Goal: Task Accomplishment & Management: Use online tool/utility

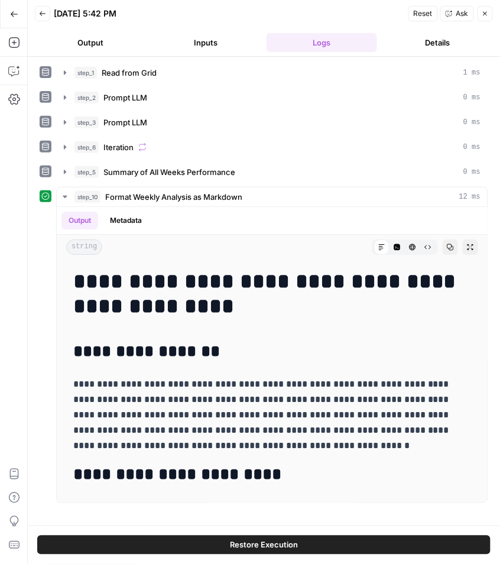
scroll to position [131, 0]
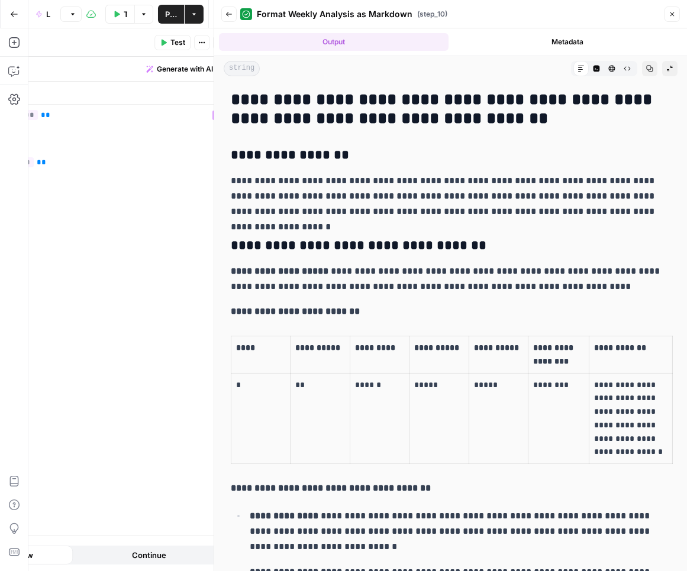
scroll to position [4247, 0]
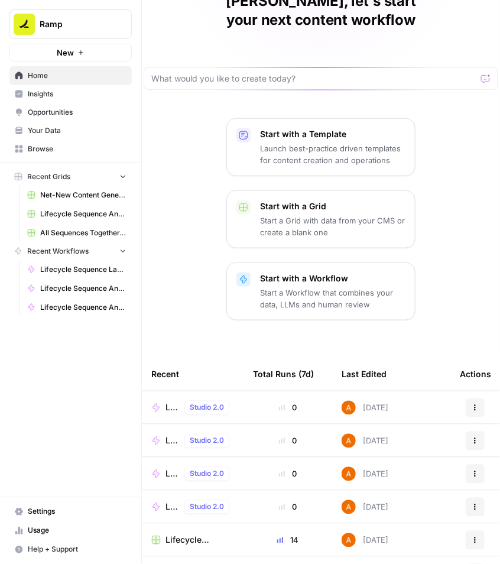
scroll to position [122, 0]
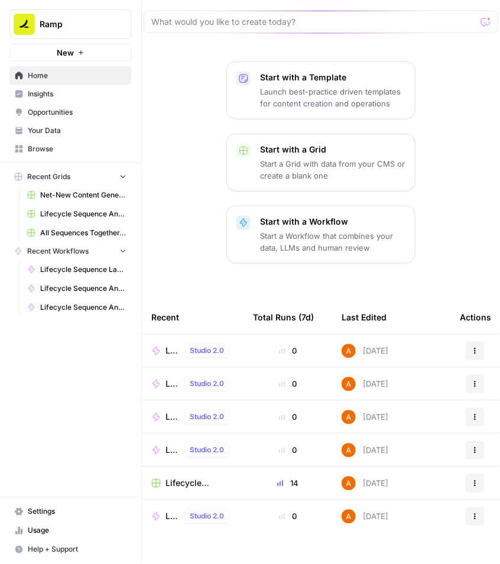
click at [54, 147] on span "Browse" at bounding box center [77, 149] width 99 height 11
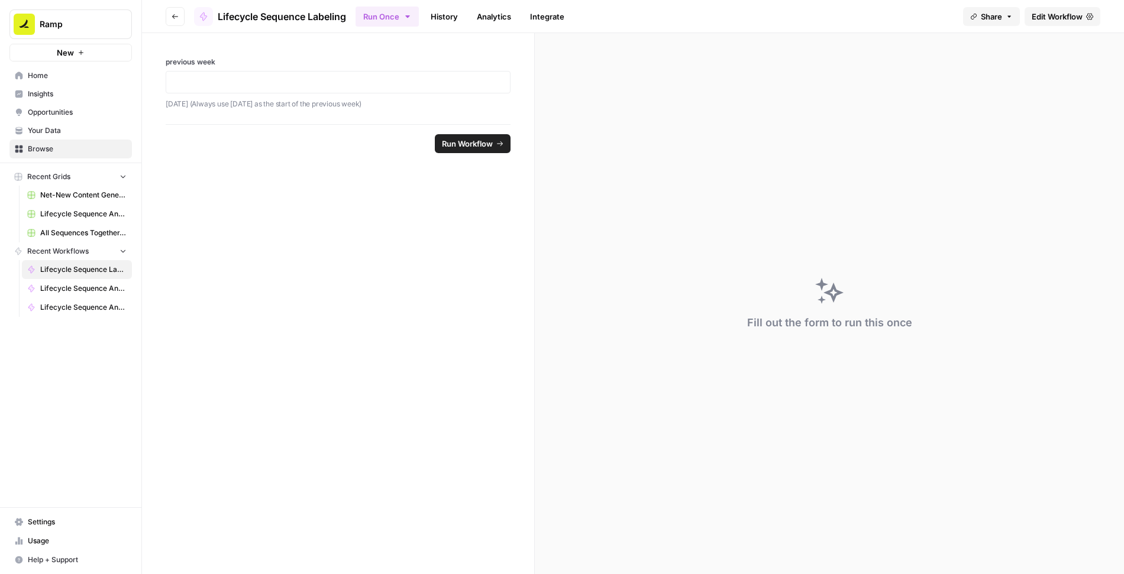
click at [244, 14] on span "Lifecycle Sequence Labeling" at bounding box center [282, 16] width 128 height 14
click at [258, 17] on span "Lifecycle Sequence Labeling" at bounding box center [282, 16] width 128 height 14
click at [1046, 16] on span "Edit Workflow" at bounding box center [1057, 17] width 51 height 12
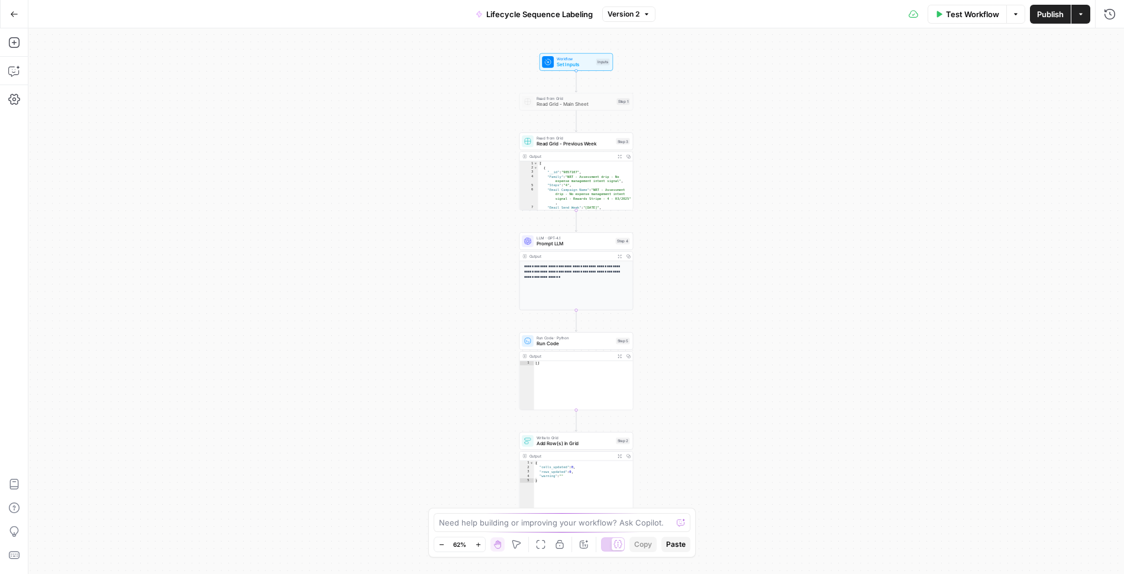
click at [525, 11] on span "Lifecycle Sequence Labeling" at bounding box center [539, 14] width 106 height 12
click at [56, 89] on input "Lifecycle Sequence Labeling" at bounding box center [205, 89] width 329 height 12
click at [225, 89] on input "LC Sequence Labeling" at bounding box center [205, 89] width 329 height 12
type input "LC Sequence Labeling"
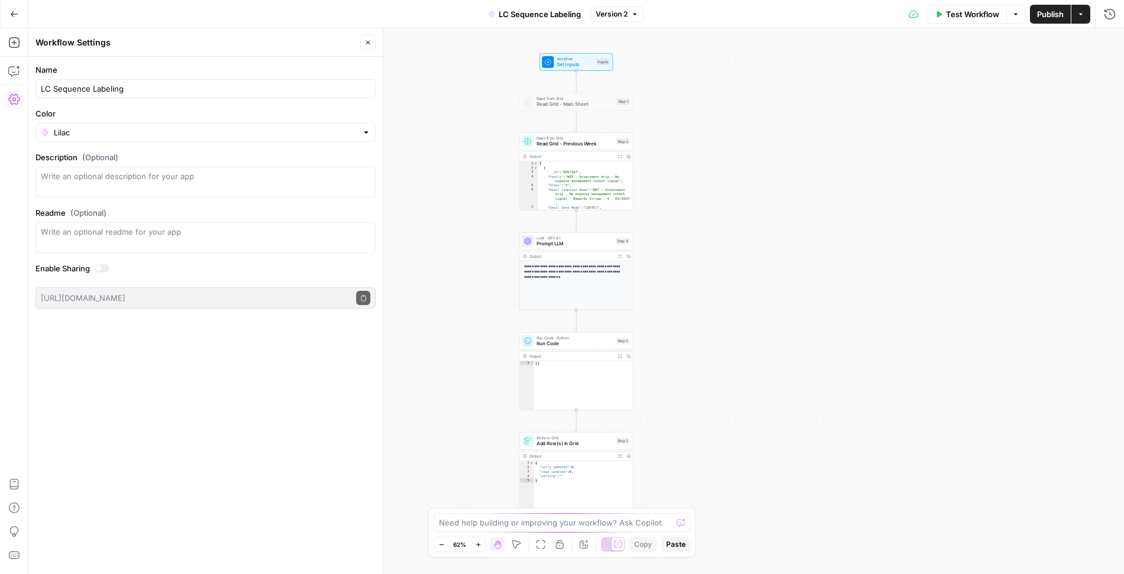
click at [320, 63] on form "Name LC Sequence Labeling Color Lilac Description (Optional) Readme (Optional) …" at bounding box center [205, 186] width 354 height 259
click at [363, 41] on button "Close" at bounding box center [367, 42] width 15 height 15
click at [22, 13] on button "Go Back" at bounding box center [14, 14] width 21 height 21
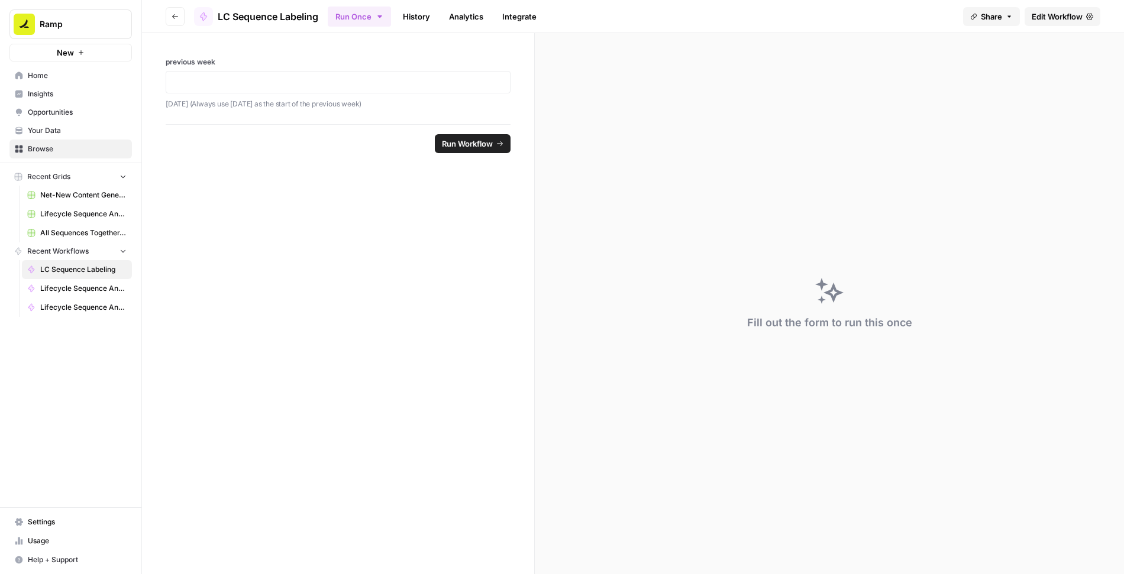
click at [173, 17] on icon "button" at bounding box center [175, 16] width 7 height 7
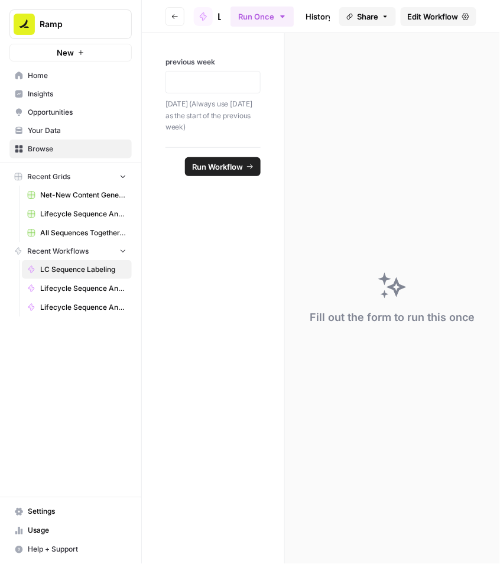
click at [174, 13] on icon "button" at bounding box center [175, 16] width 7 height 7
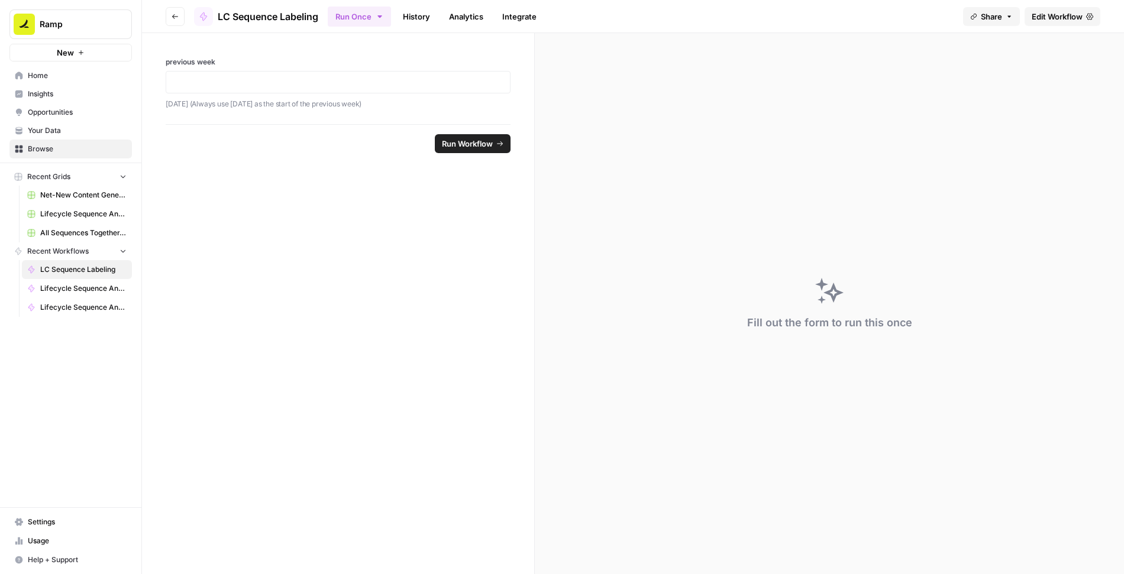
click at [181, 17] on button "Go back" at bounding box center [175, 16] width 19 height 19
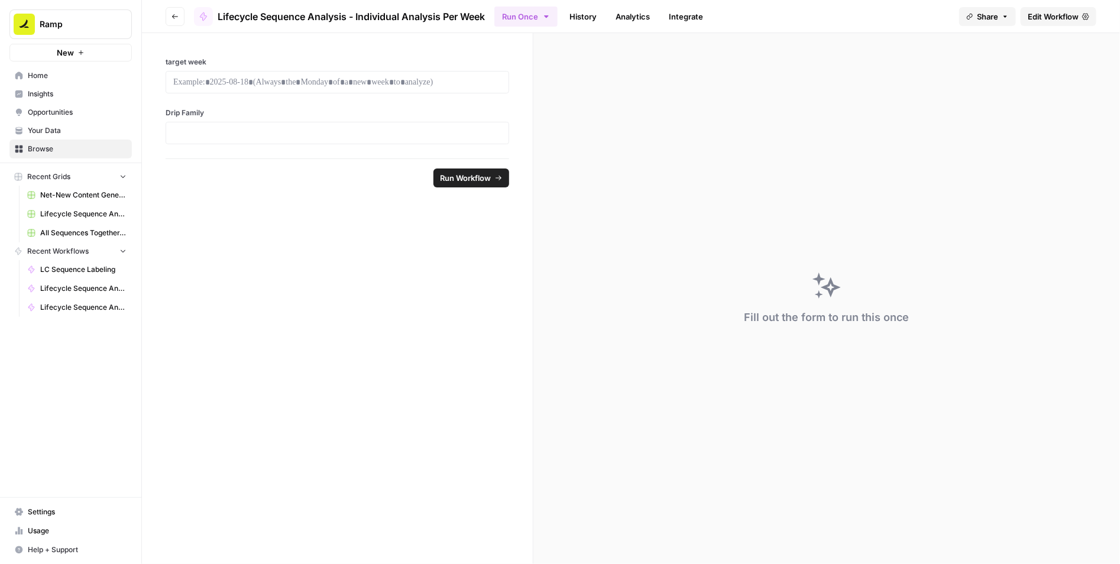
click at [1033, 15] on span "Edit Workflow" at bounding box center [1053, 17] width 51 height 12
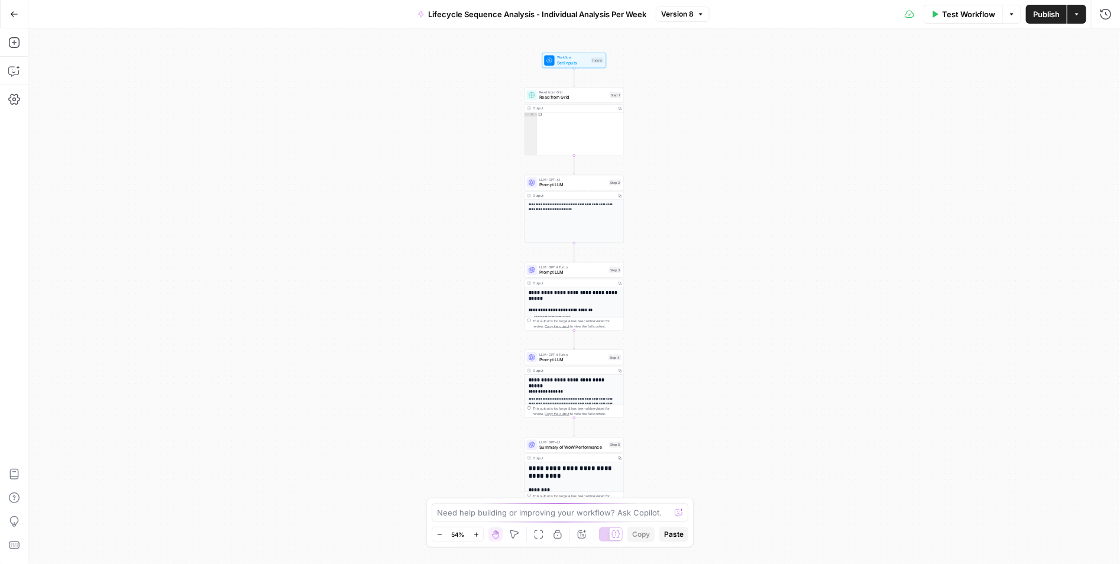
click at [548, 12] on span "Lifecycle Sequence Analysis - Individual Analysis Per Week" at bounding box center [537, 14] width 218 height 12
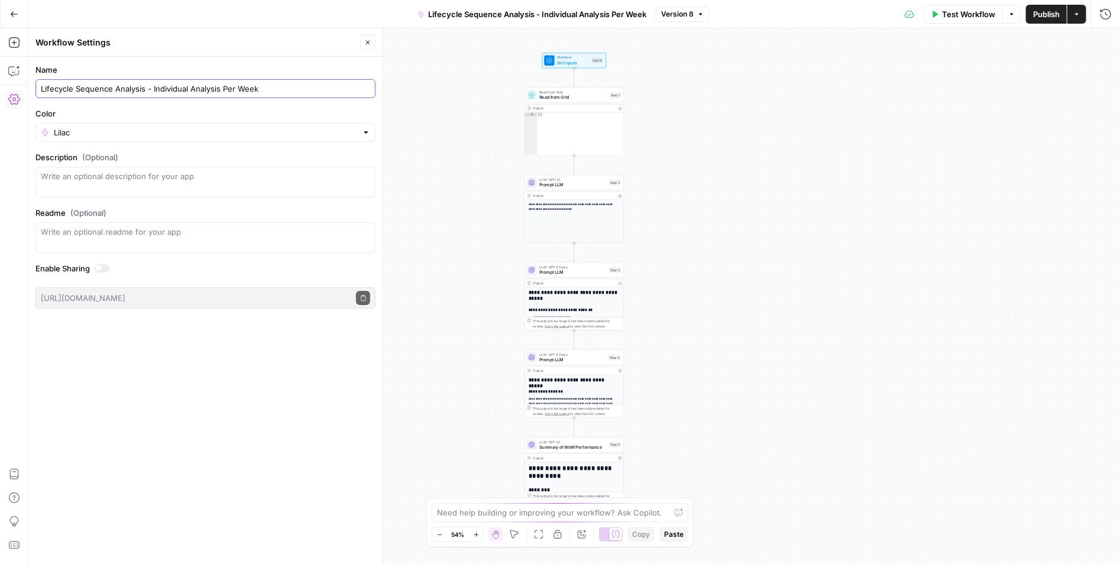
click at [119, 85] on input "Lifecycle Sequence Analysis - Individual Analysis Per Week" at bounding box center [205, 89] width 329 height 12
drag, startPoint x: 144, startPoint y: 86, endPoint x: 33, endPoint y: 87, distance: 111.2
click at [33, 87] on form "Name Lifecycle Sequence Analysis - Individual Analysis Per Week Color Lilac Des…" at bounding box center [205, 186] width 354 height 259
click at [182, 86] on input "LC - Individual Analysis Per Week" at bounding box center [205, 89] width 329 height 12
type input "LC - Individual Analysis Per Week"
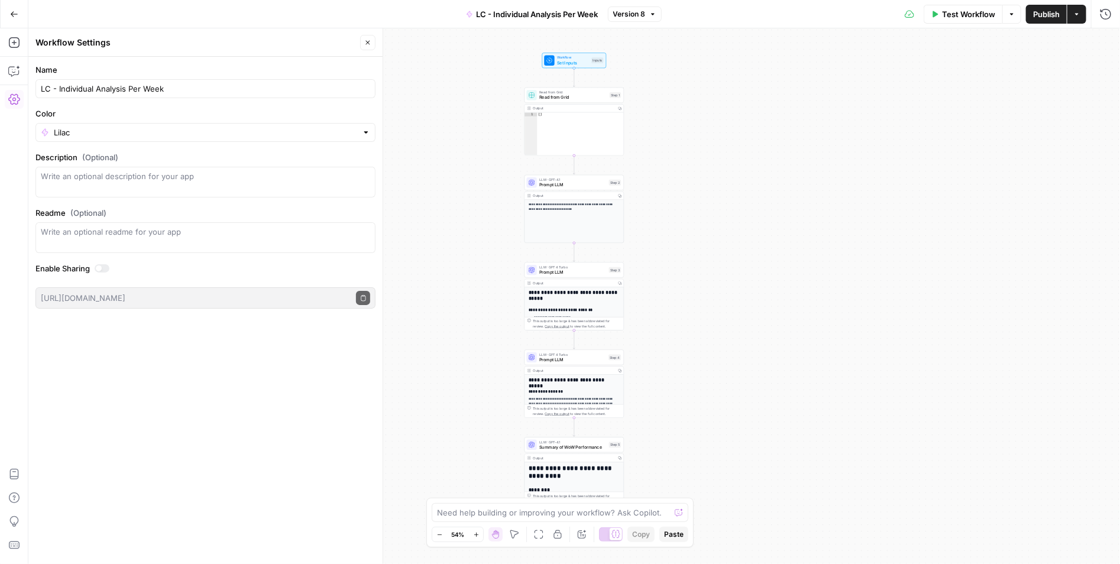
click at [315, 68] on label "Name" at bounding box center [205, 70] width 340 height 12
click at [315, 83] on input "LC - Individual Analysis Per Week" at bounding box center [205, 89] width 329 height 12
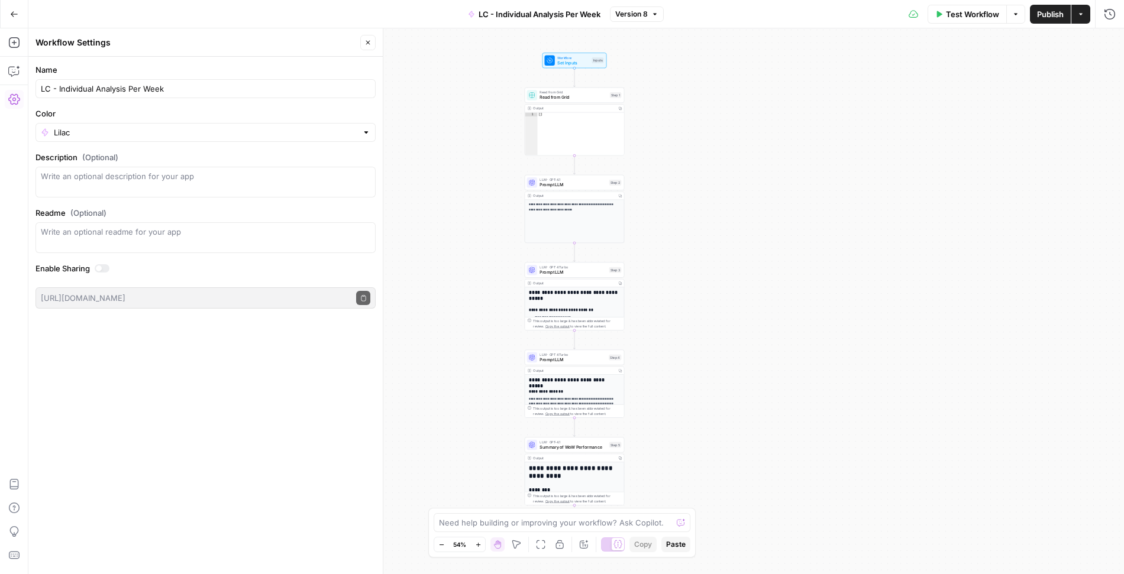
click at [12, 10] on icon "button" at bounding box center [14, 14] width 8 height 8
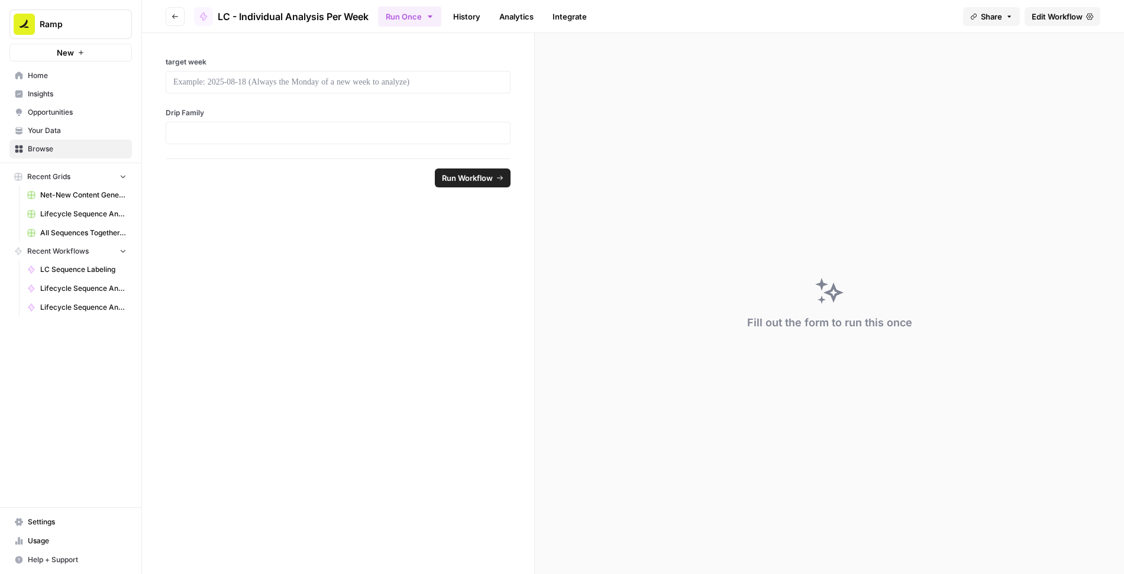
click at [173, 15] on icon "button" at bounding box center [175, 16] width 7 height 7
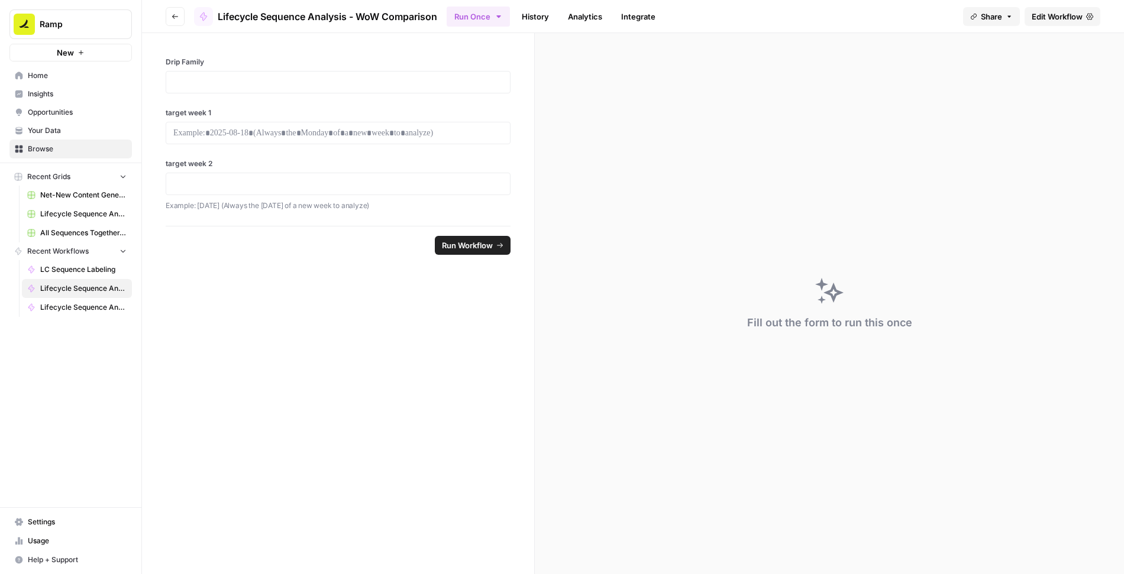
click at [1048, 22] on link "Edit Workflow" at bounding box center [1062, 16] width 76 height 19
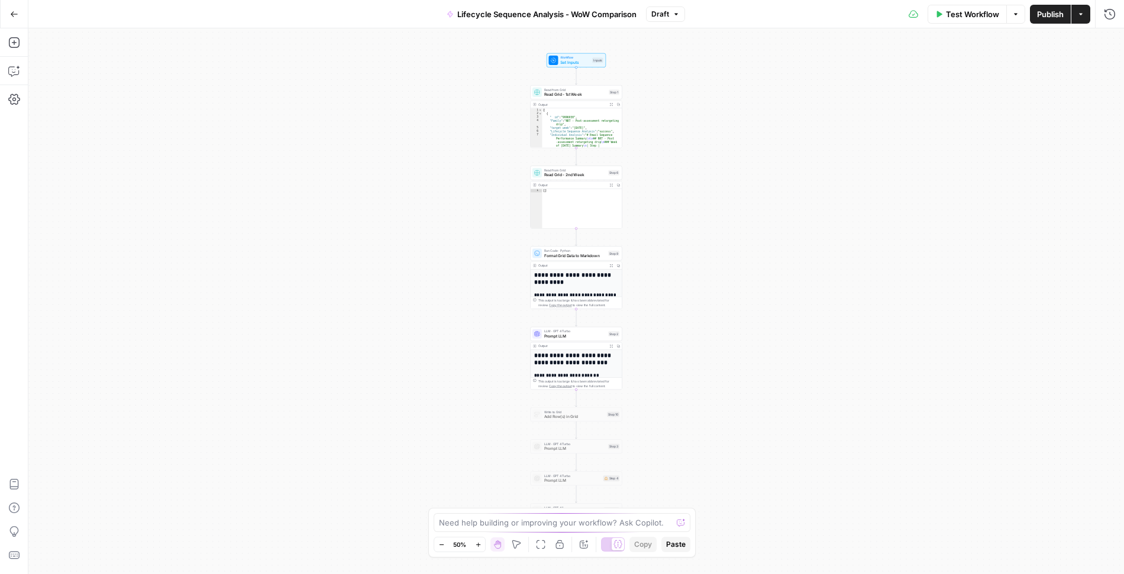
click at [550, 13] on span "Lifecycle Sequence Analysis - WoW Comparison" at bounding box center [546, 14] width 179 height 12
click at [125, 87] on input "Lifecycle Sequence Analysis - WoW Comparison" at bounding box center [205, 89] width 329 height 12
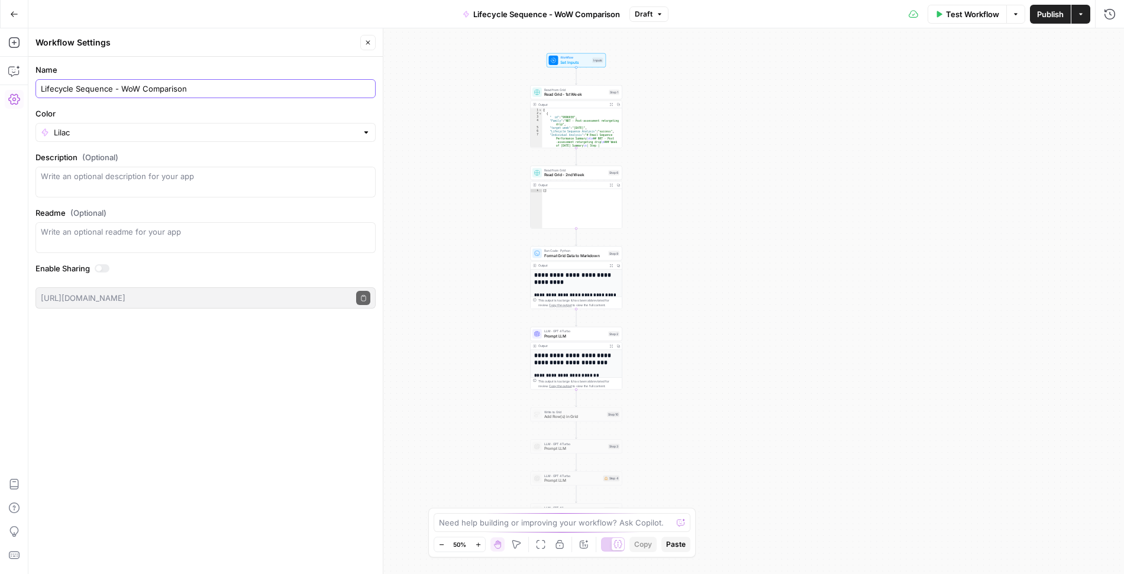
click at [86, 86] on input "Lifecycle Sequence - WoW Comparison" at bounding box center [205, 89] width 329 height 12
type input "LC - WoW Comparison"
click at [371, 40] on button "Close" at bounding box center [367, 42] width 15 height 15
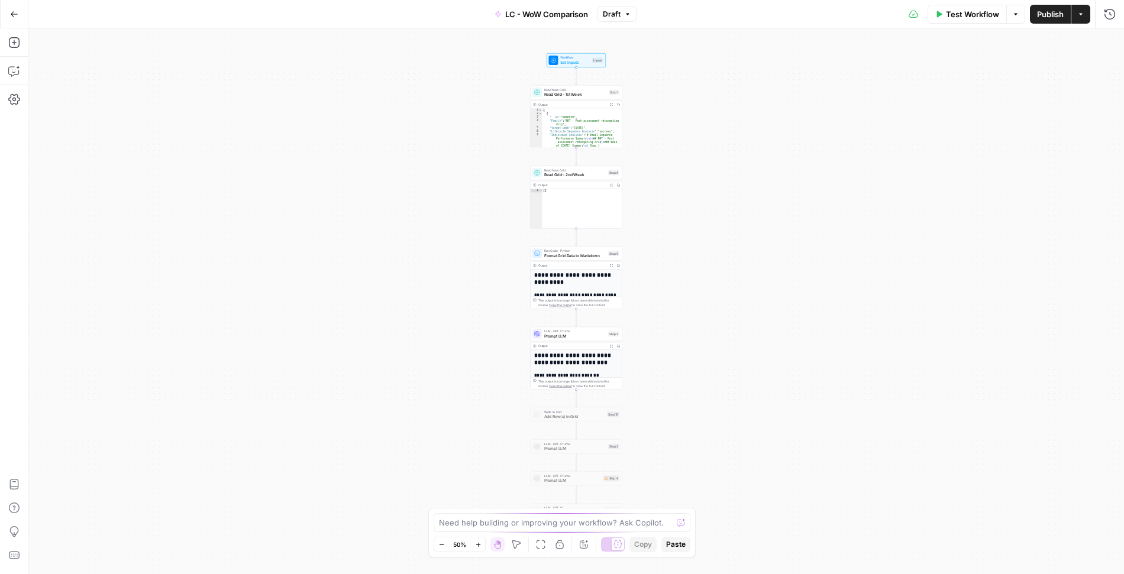
click at [11, 12] on icon "button" at bounding box center [14, 13] width 7 height 5
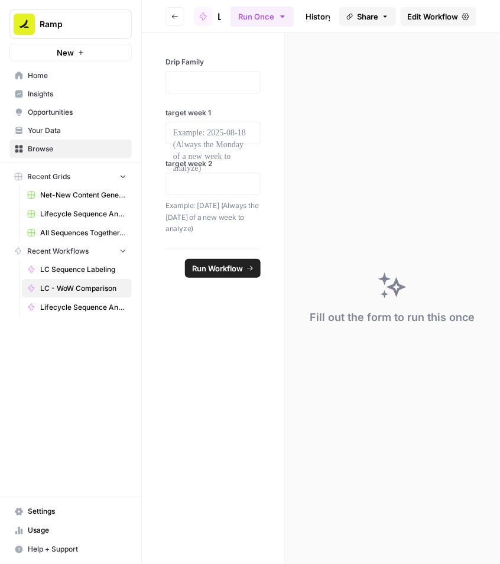
click at [168, 17] on button "Go back" at bounding box center [175, 16] width 19 height 19
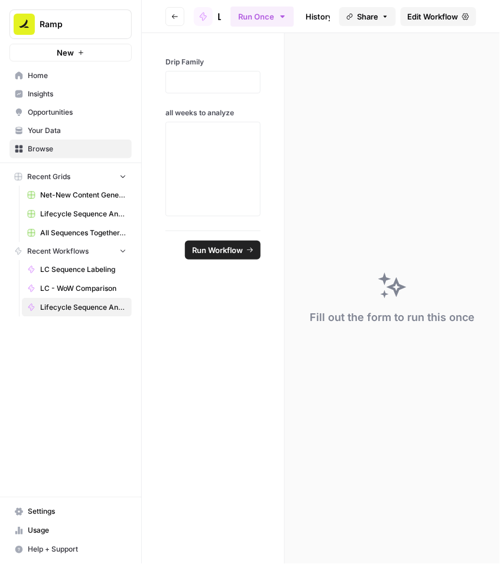
click at [422, 16] on span "Edit Workflow" at bounding box center [433, 17] width 51 height 12
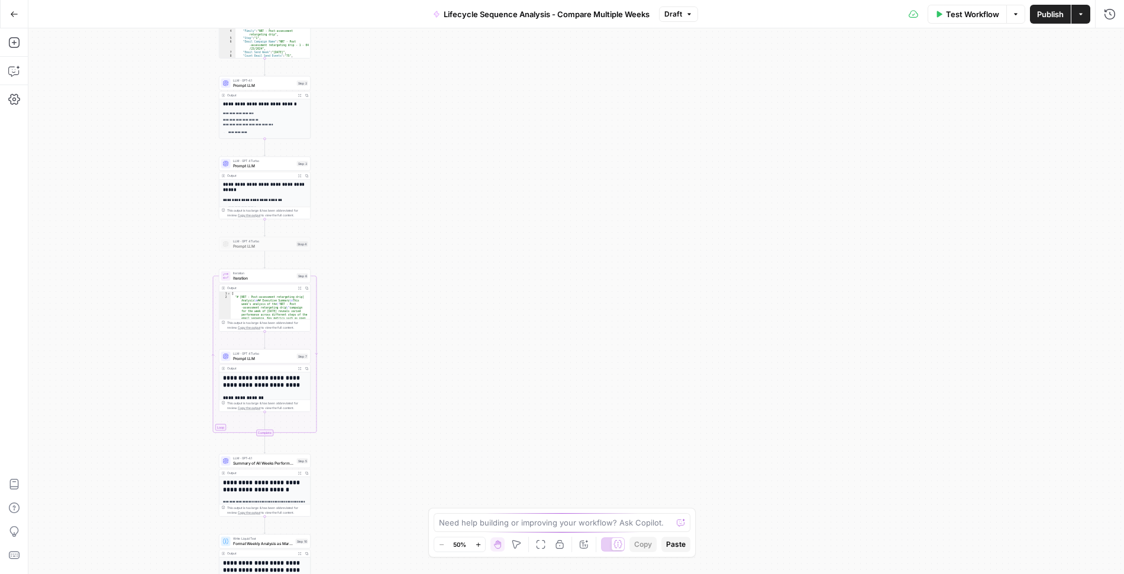
click at [505, 13] on span "Lifecycle Sequence Analysis - Compare Multiple Weeks" at bounding box center [547, 14] width 206 height 12
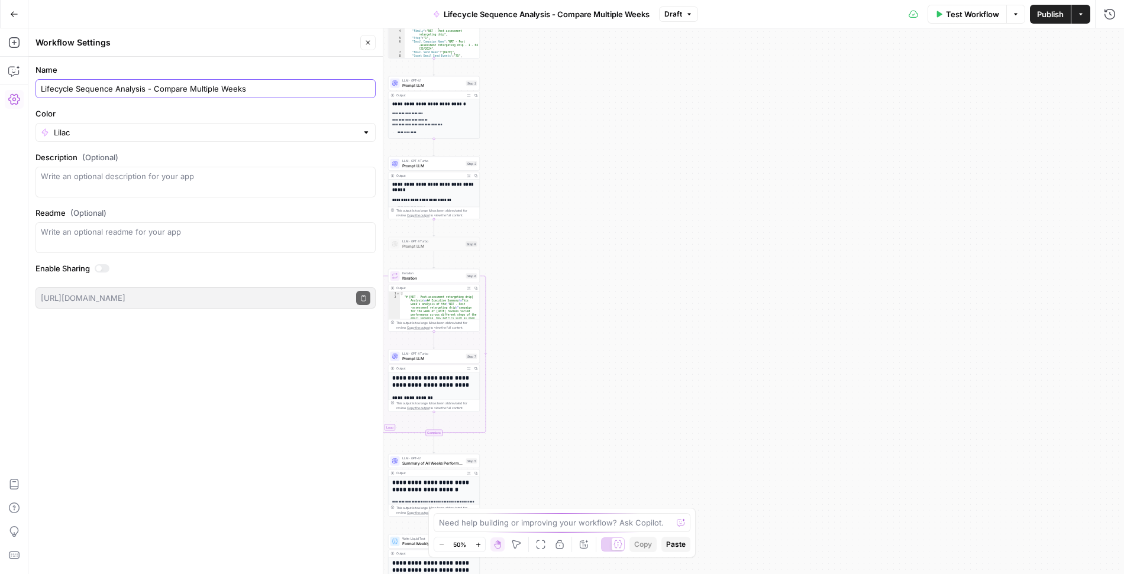
click at [99, 88] on input "Lifecycle Sequence Analysis - Compare Multiple Weeks" at bounding box center [205, 89] width 329 height 12
click at [90, 87] on input "Lifecycle Analysis - Compare Multiple Weeks" at bounding box center [205, 89] width 329 height 12
click at [53, 85] on input "Lifecycle - Compare Multiple Weeks" at bounding box center [205, 89] width 329 height 12
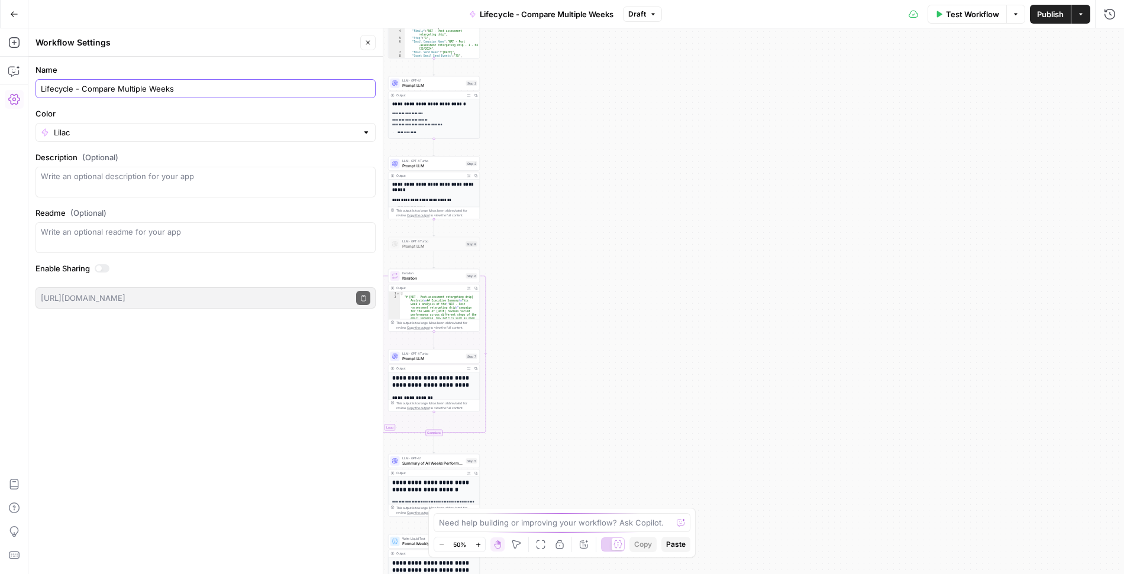
click at [53, 85] on input "Lifecycle - Compare Multiple Weeks" at bounding box center [205, 89] width 329 height 12
type input "LC - Compare Multiple Weeks"
click at [110, 15] on div "Go Back LC - Compare Multiple Weeks Draft Test Workflow Options Publish Actions…" at bounding box center [562, 14] width 1124 height 28
click at [364, 40] on button "Close" at bounding box center [367, 42] width 15 height 15
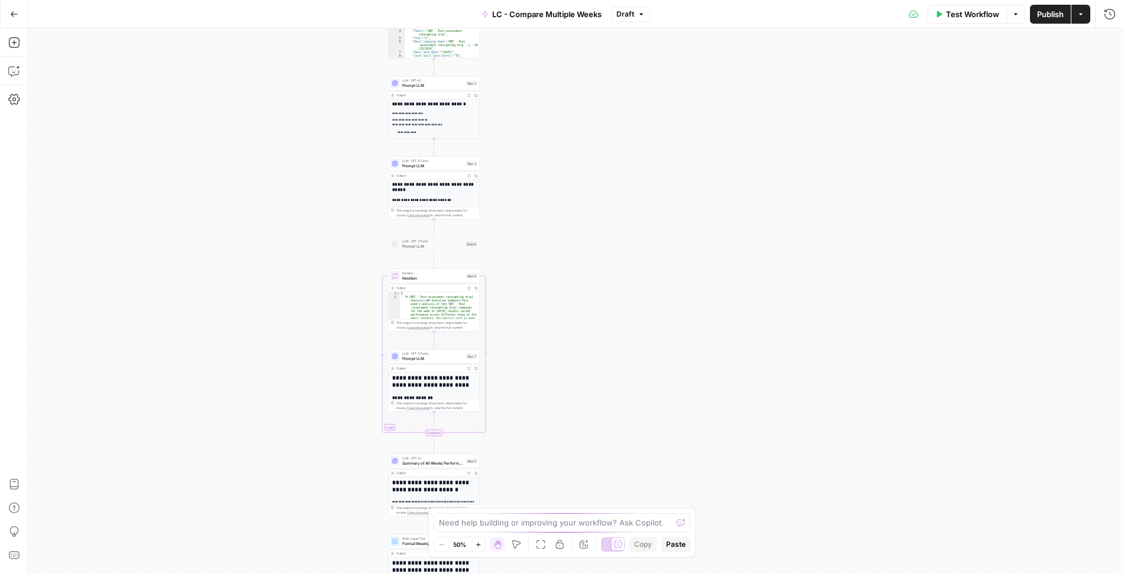
click at [10, 15] on icon "button" at bounding box center [14, 14] width 8 height 8
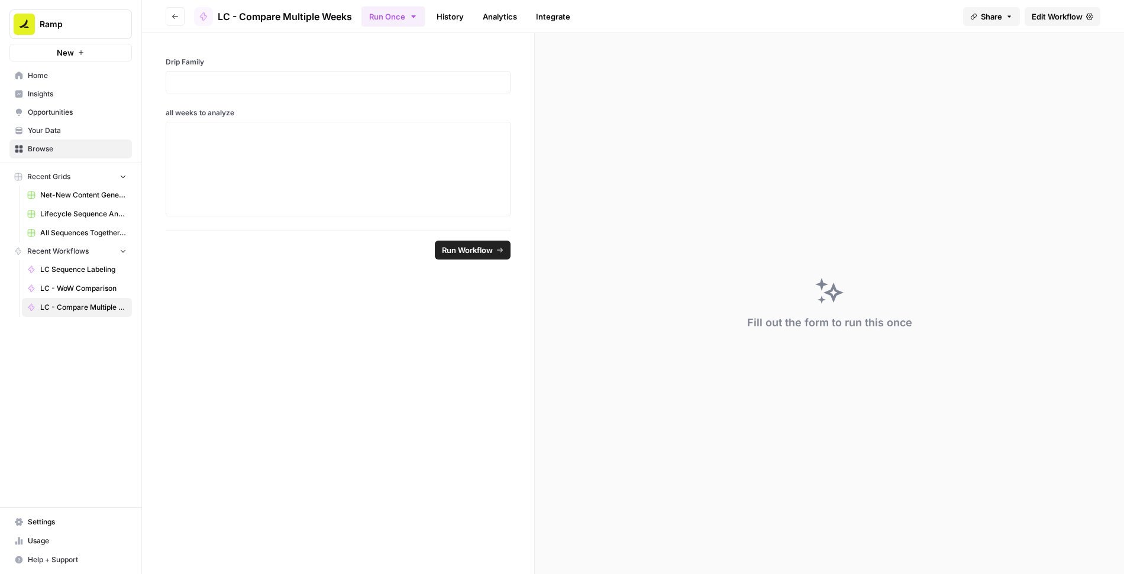
click at [173, 15] on icon "button" at bounding box center [175, 16] width 6 height 5
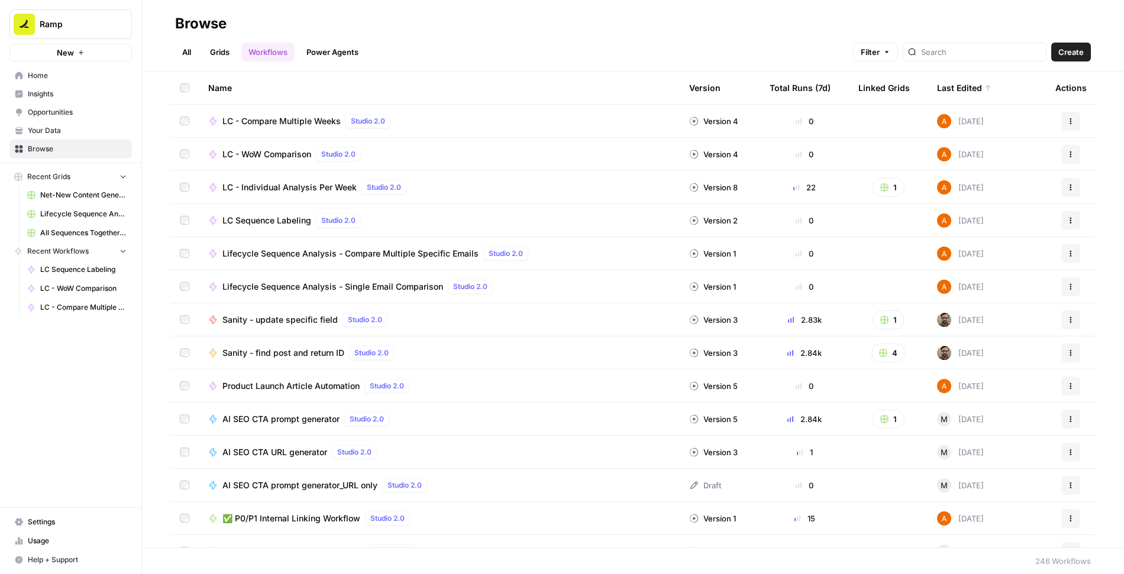
click at [312, 119] on span "LC - Compare Multiple Weeks" at bounding box center [281, 121] width 118 height 12
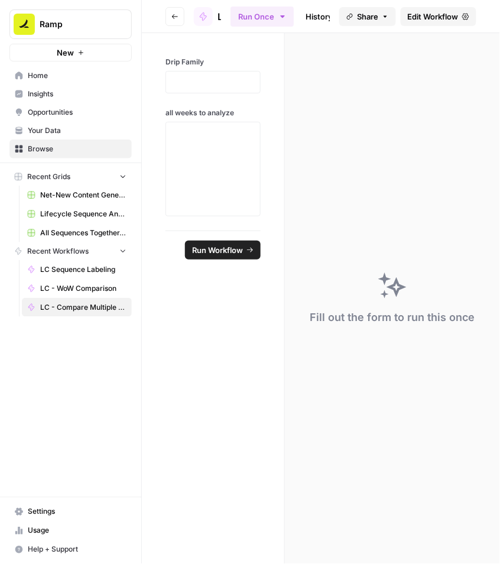
click at [172, 13] on icon "button" at bounding box center [175, 16] width 7 height 7
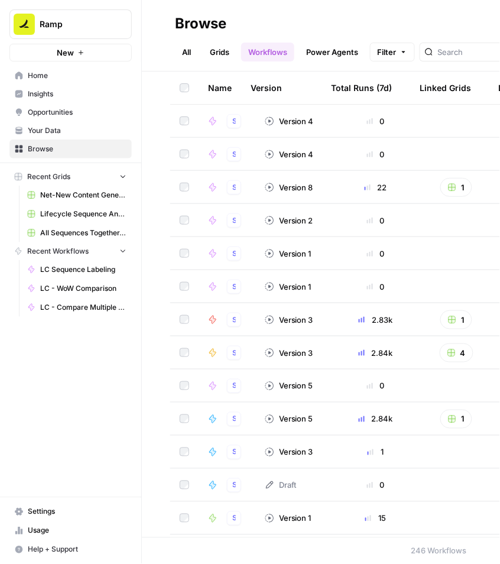
click at [59, 76] on span "Home" at bounding box center [77, 75] width 99 height 11
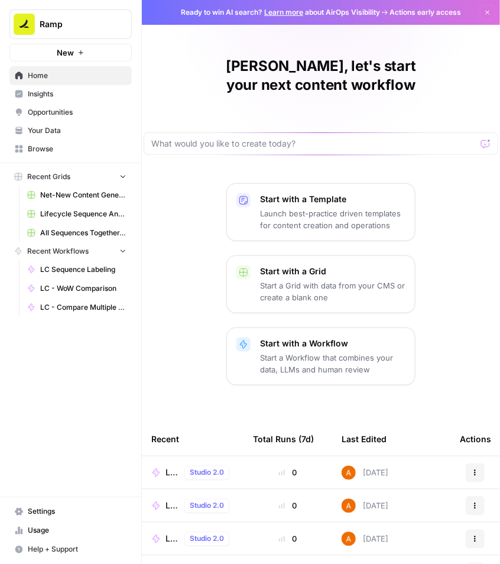
click at [54, 148] on span "Browse" at bounding box center [77, 149] width 99 height 11
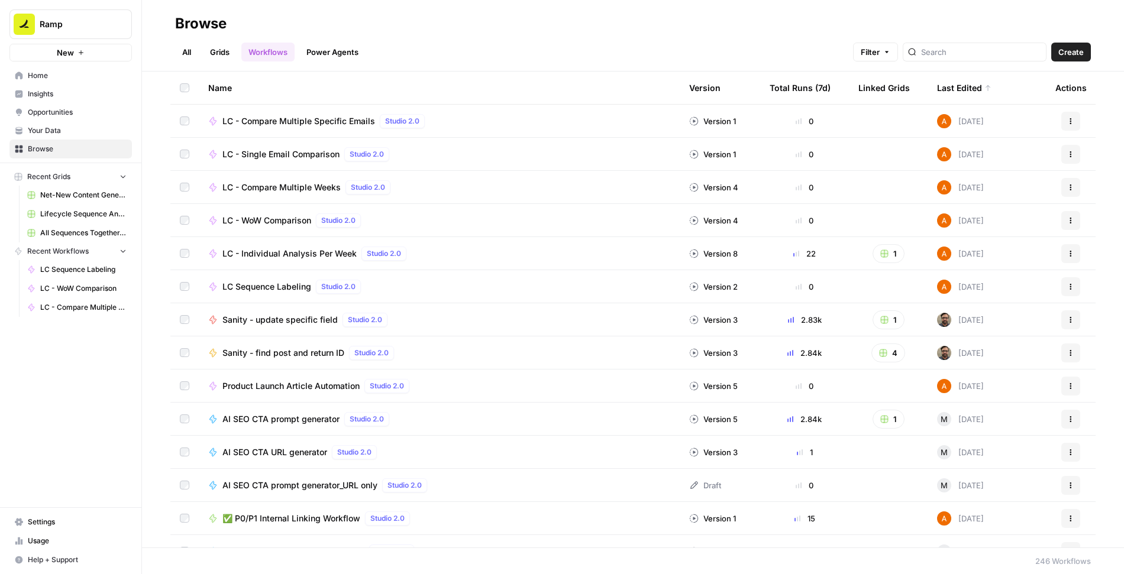
click at [221, 51] on link "Grids" at bounding box center [220, 52] width 34 height 19
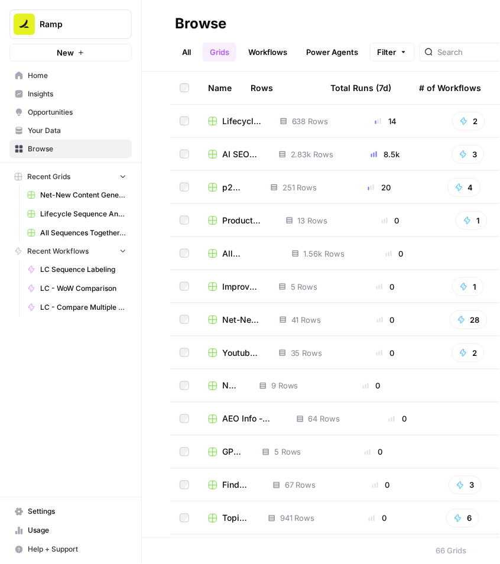
click at [238, 120] on span "Lifecycle Sequence Analysis" at bounding box center [241, 121] width 39 height 12
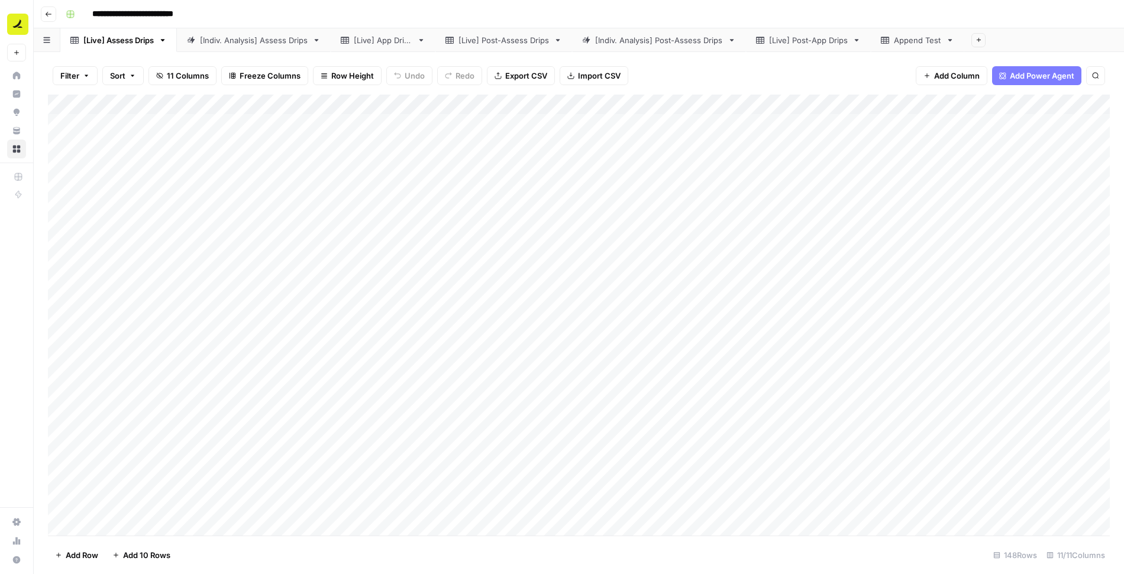
click at [113, 42] on div "[Live] Assess Drips" at bounding box center [118, 40] width 70 height 12
click at [125, 41] on input "**********" at bounding box center [119, 40] width 73 height 15
click at [106, 38] on input "**********" at bounding box center [119, 40] width 73 height 15
click at [247, 43] on div "[Indiv. Analysis] Assess Drips" at bounding box center [256, 40] width 108 height 12
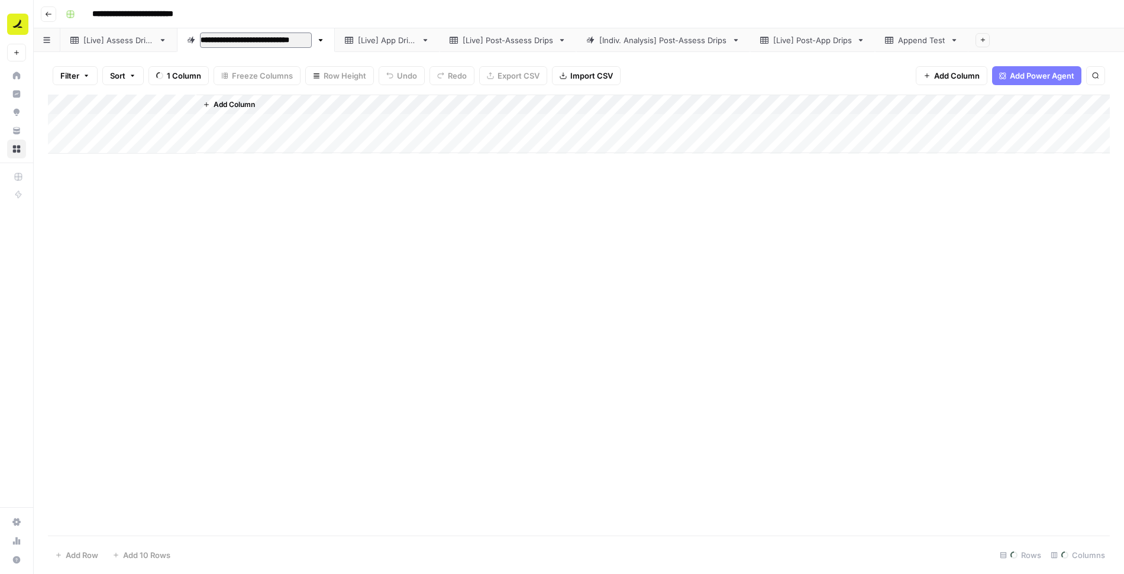
click at [235, 40] on input "**********" at bounding box center [256, 40] width 112 height 15
click at [225, 39] on input "**********" at bounding box center [256, 40] width 112 height 15
type input "**********"
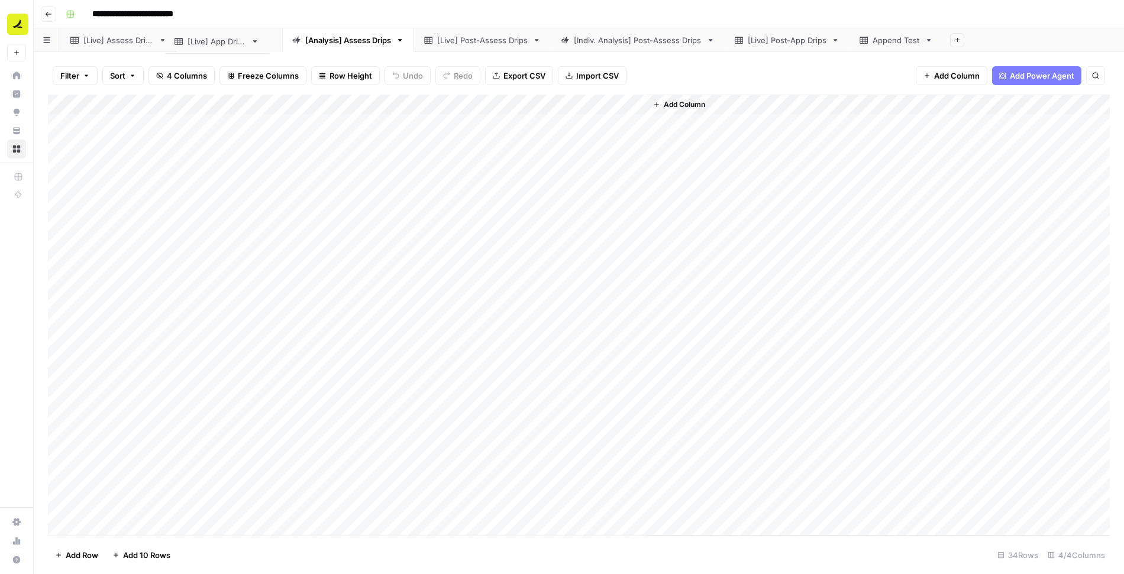
drag, startPoint x: 365, startPoint y: 37, endPoint x: 214, endPoint y: 38, distance: 151.4
click at [214, 38] on div "[Live] Assess Drips [Analysis] Assess Drips [Live] App Drips [Live] Post-Assess…" at bounding box center [579, 40] width 1090 height 24
drag, startPoint x: 508, startPoint y: 43, endPoint x: 373, endPoint y: 43, distance: 135.4
click at [373, 43] on div "[Live] Assess Drips [Live] App Drips [Analysis] Assess Drips [Live] Post-Assess…" at bounding box center [579, 40] width 1090 height 24
click at [632, 40] on div "[Indiv. Analysis] Post-Assess Drips" at bounding box center [637, 40] width 128 height 12
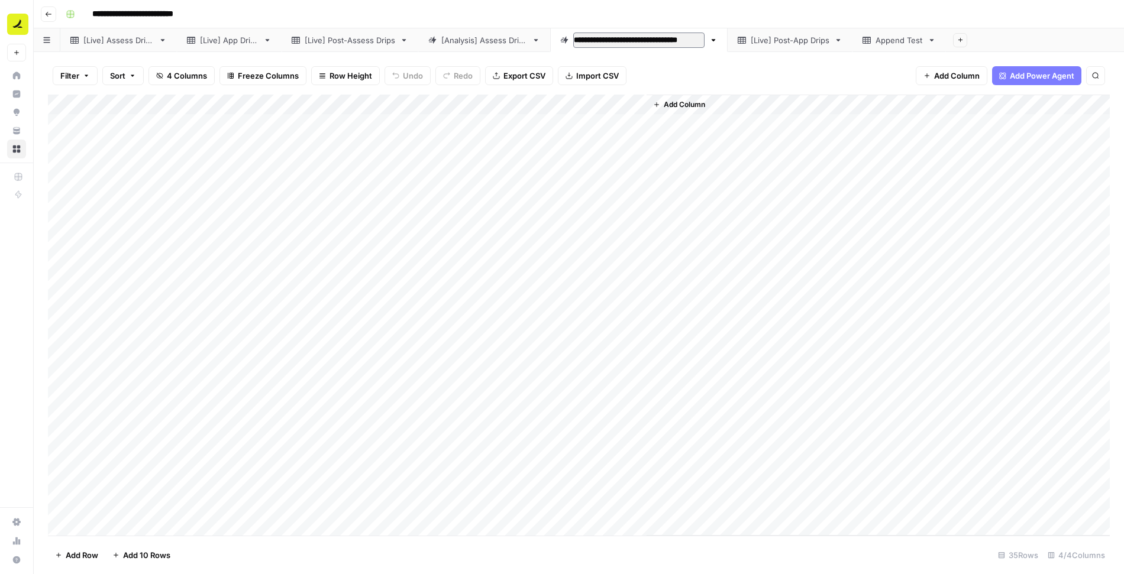
click at [602, 41] on input "**********" at bounding box center [638, 40] width 131 height 15
click at [579, 38] on input "**********" at bounding box center [640, 40] width 134 height 15
type input "**********"
click at [480, 41] on div "[Analysis] Assess Drips" at bounding box center [484, 40] width 86 height 12
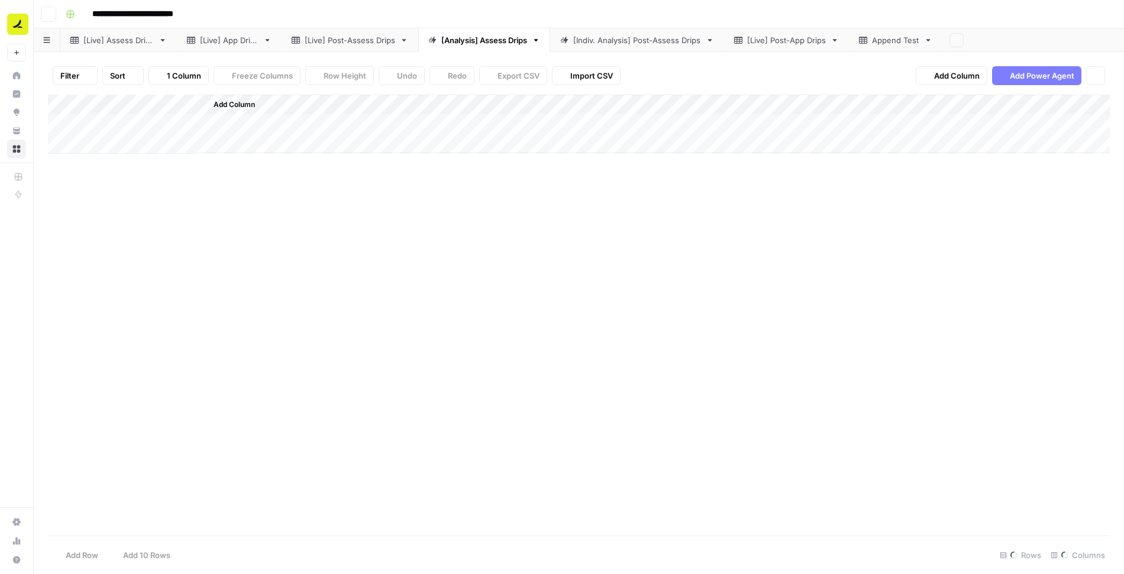
click at [480, 41] on div "[Analysis] Assess Drips" at bounding box center [484, 40] width 86 height 12
click at [447, 42] on input "**********" at bounding box center [485, 40] width 89 height 15
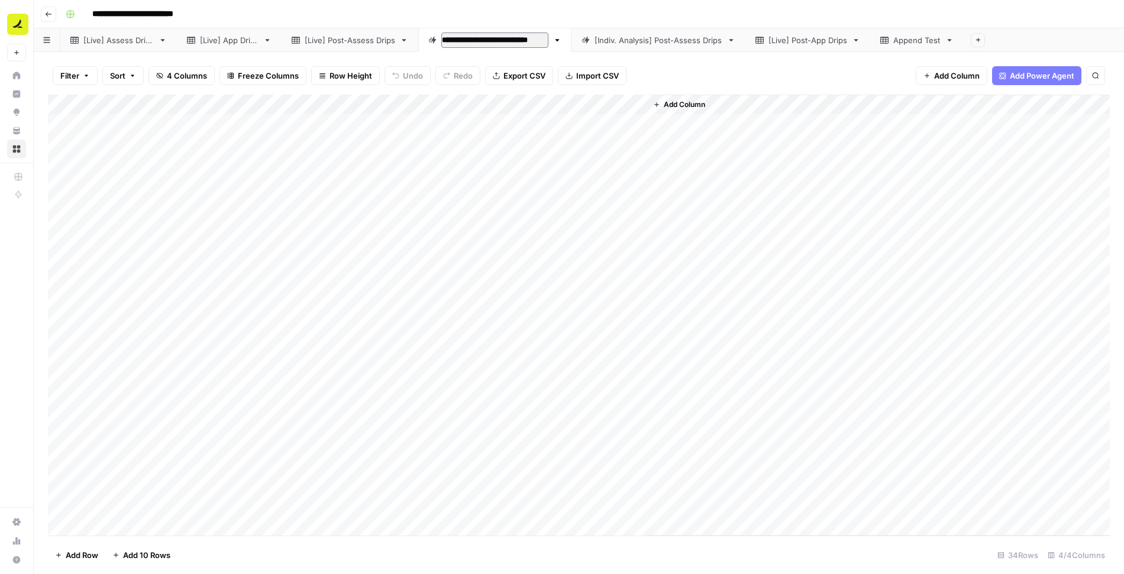
type input "**********"
click at [803, 34] on link "[Live] Post-App Drips" at bounding box center [808, 40] width 125 height 24
drag, startPoint x: 814, startPoint y: 40, endPoint x: 485, endPoint y: 41, distance: 329.5
click at [485, 41] on div "[Live] Assess Drips [Live] App Drips [Live] Post-Assess Drips [Indiv. Analysis]…" at bounding box center [579, 40] width 1090 height 24
click at [346, 40] on div "[Live] Post-Assess Drips" at bounding box center [350, 40] width 90 height 12
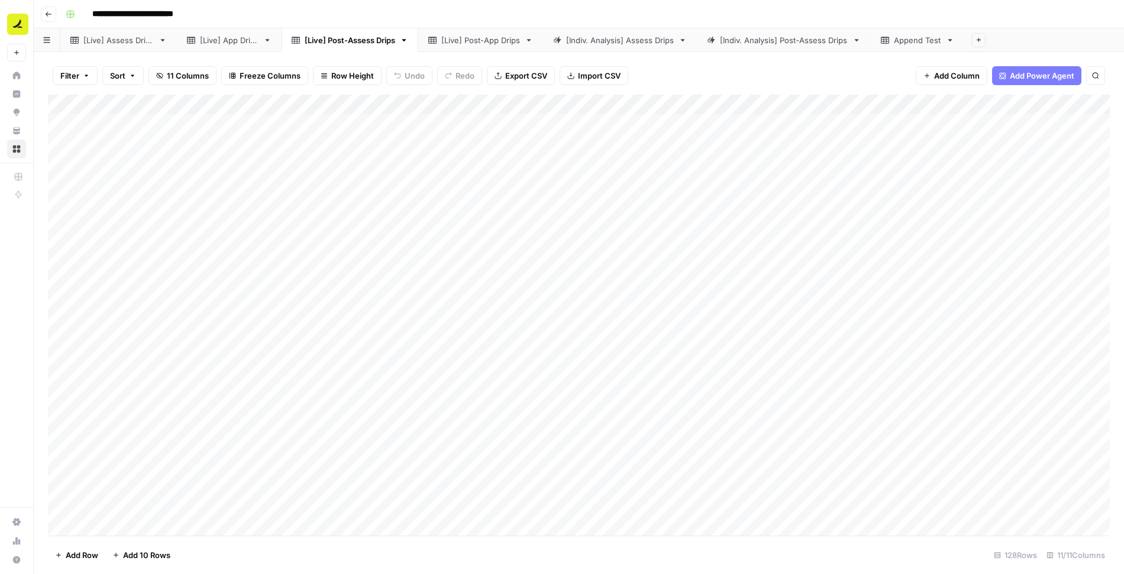
click at [457, 38] on div "[Live] Post-App Drips" at bounding box center [480, 40] width 79 height 12
click at [530, 39] on icon "button" at bounding box center [529, 40] width 4 height 2
click at [563, 75] on span "Duplicate Sheet" at bounding box center [577, 79] width 57 height 12
drag, startPoint x: 1020, startPoint y: 38, endPoint x: 603, endPoint y: 37, distance: 417.0
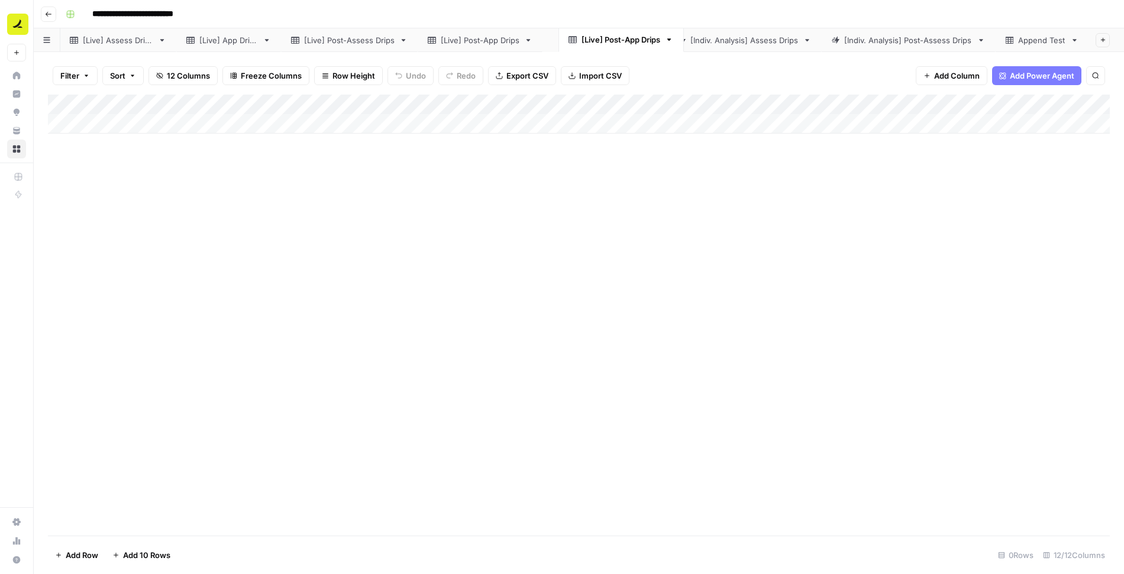
click at [603, 37] on div "[Live] Assess Drips [Live] App Drips [Live] Post-Assess Drips [Live] Post-App D…" at bounding box center [579, 40] width 1090 height 24
click at [627, 38] on div "[Live] Post-App Drips" at bounding box center [604, 40] width 79 height 12
click at [597, 38] on input "**********" at bounding box center [603, 40] width 81 height 15
drag, startPoint x: 643, startPoint y: 38, endPoint x: 589, endPoint y: 40, distance: 54.4
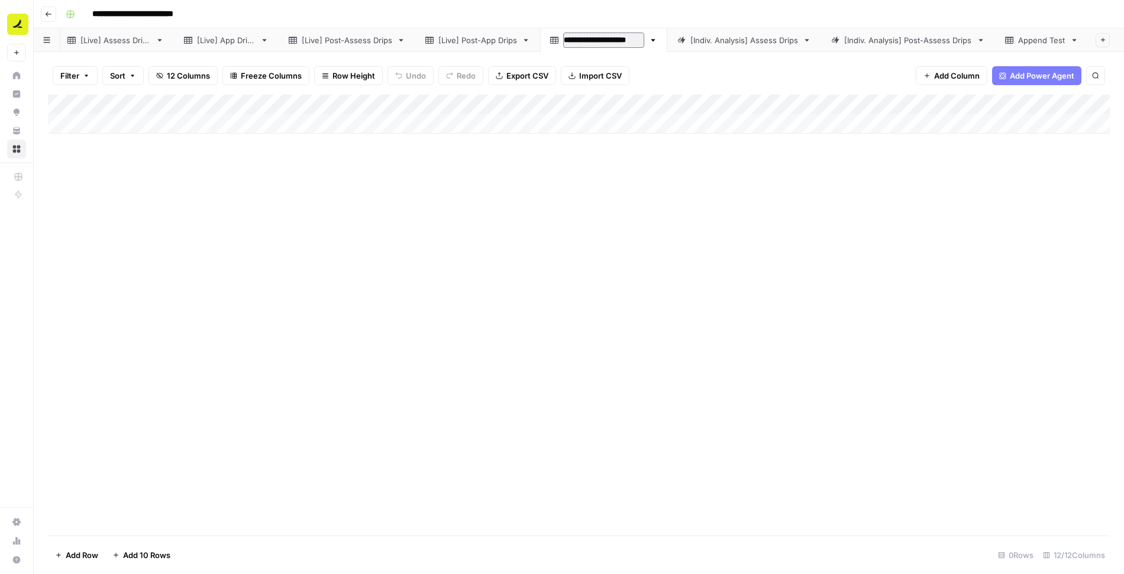
click at [589, 40] on input "**********" at bounding box center [603, 40] width 81 height 15
type input "**********"
click at [117, 121] on div "Add Column" at bounding box center [579, 114] width 1062 height 39
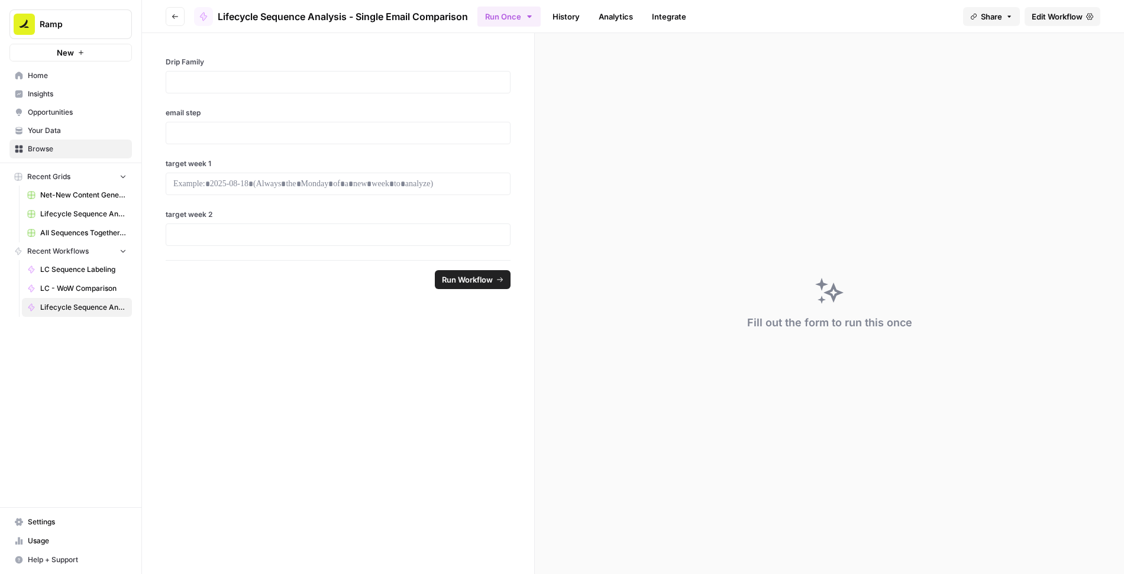
click at [1075, 9] on link "Edit Workflow" at bounding box center [1062, 16] width 76 height 19
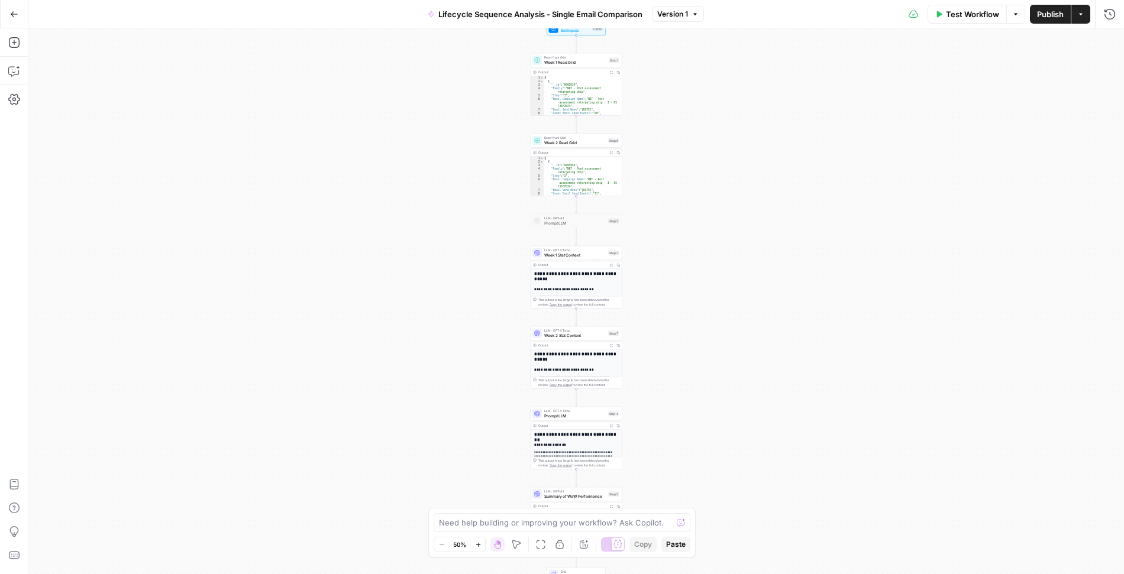
click at [505, 15] on span "Lifecycle Sequence Analysis - Single Email Comparison" at bounding box center [540, 14] width 204 height 12
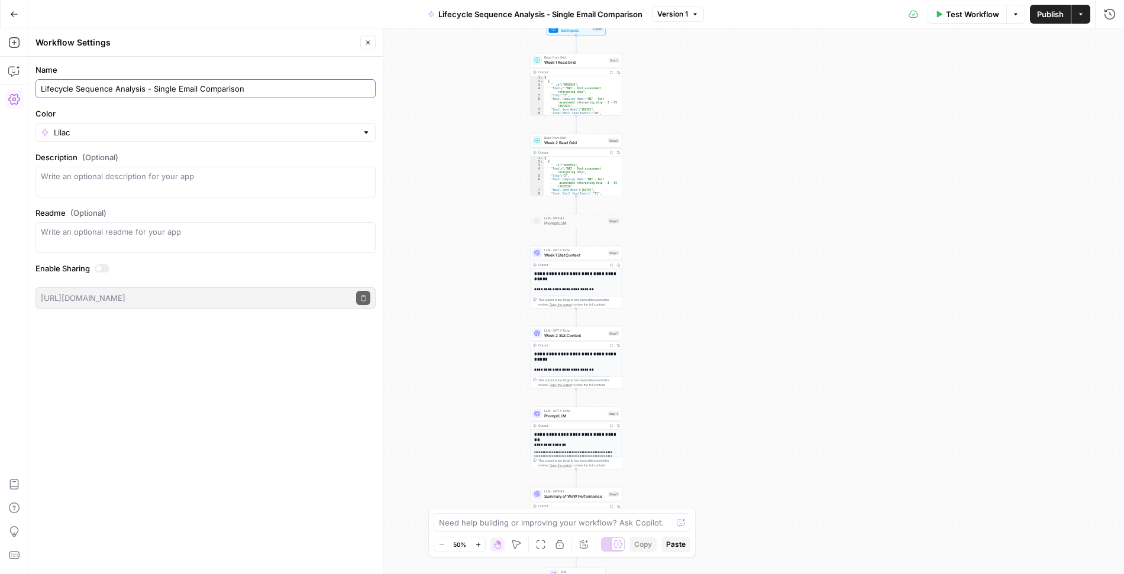
drag, startPoint x: 144, startPoint y: 87, endPoint x: 35, endPoint y: 85, distance: 108.8
click at [35, 85] on div "Lifecycle Sequence Analysis - Single Email Comparison" at bounding box center [205, 88] width 340 height 19
click at [230, 93] on input "LC - Single Email Comparison" at bounding box center [205, 89] width 329 height 12
type input "LC - Single Email Comparison"
click at [10, 16] on icon "button" at bounding box center [14, 14] width 8 height 8
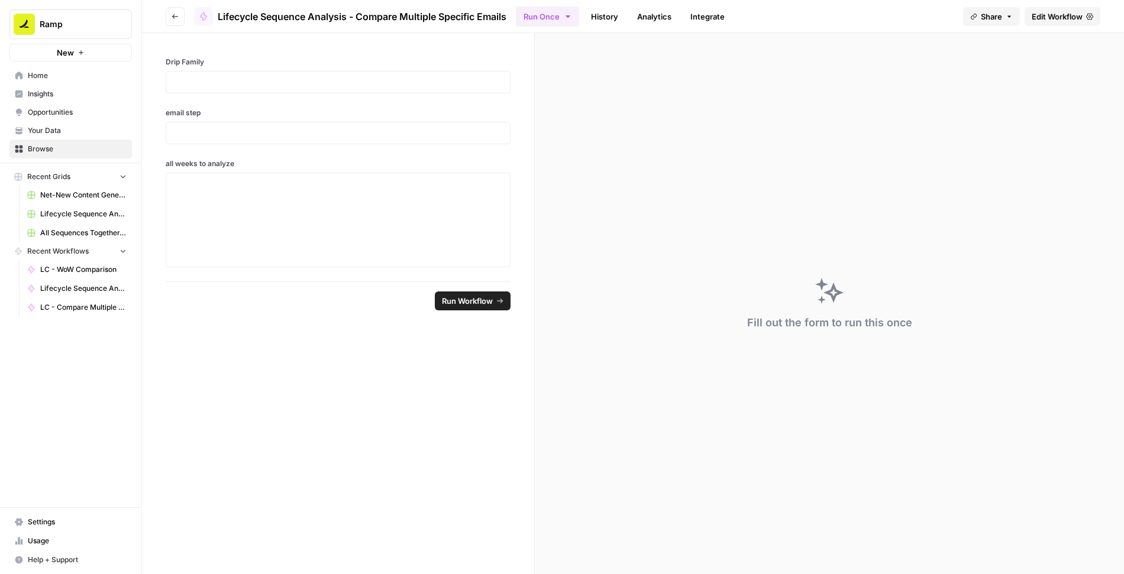
click at [1061, 14] on span "Edit Workflow" at bounding box center [1057, 17] width 51 height 12
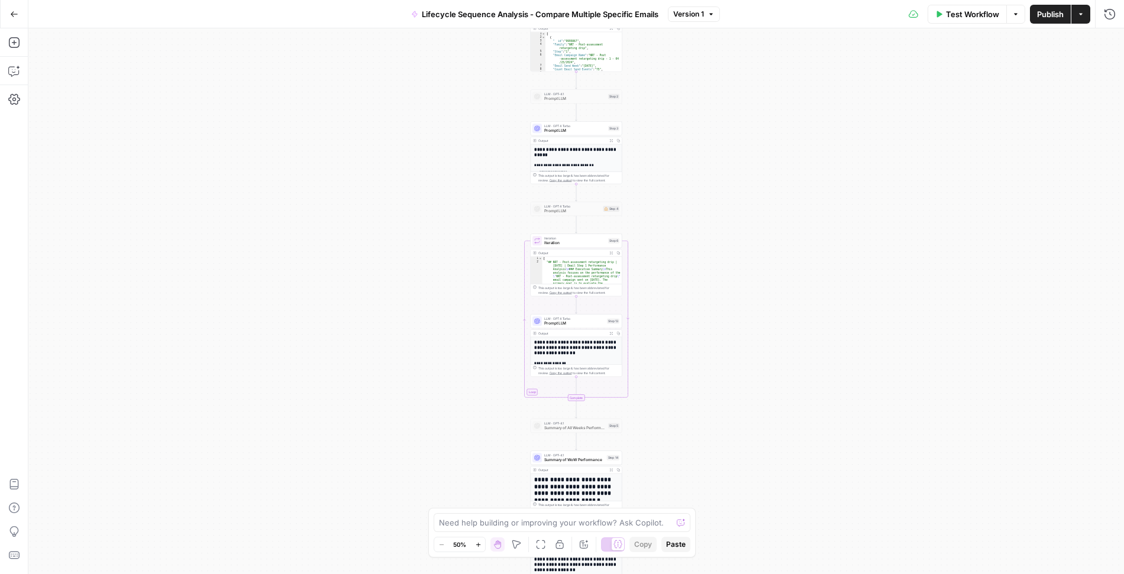
click at [507, 12] on span "Lifecycle Sequence Analysis - Compare Multiple Specific Emails" at bounding box center [540, 14] width 237 height 12
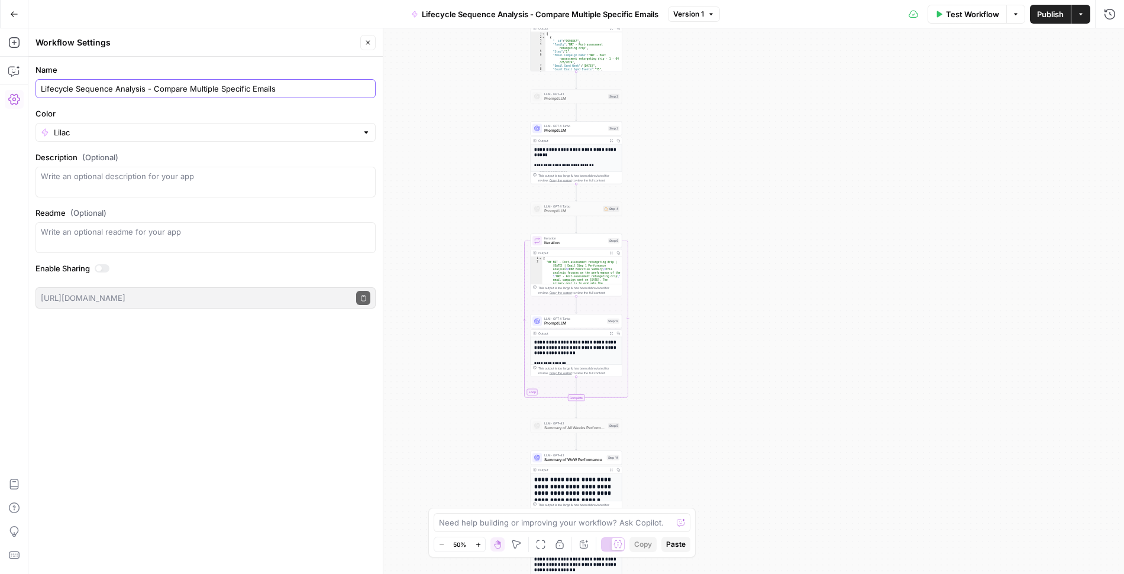
click at [125, 83] on input "Lifecycle Sequence Analysis - Compare Multiple Specific Emails" at bounding box center [205, 89] width 329 height 12
click at [90, 87] on input "Lifecycle Sequence - Compare Multiple Specific Emails" at bounding box center [205, 89] width 329 height 12
click at [57, 86] on input "Lifecycle - Compare Multiple Specific Emails" at bounding box center [205, 89] width 329 height 12
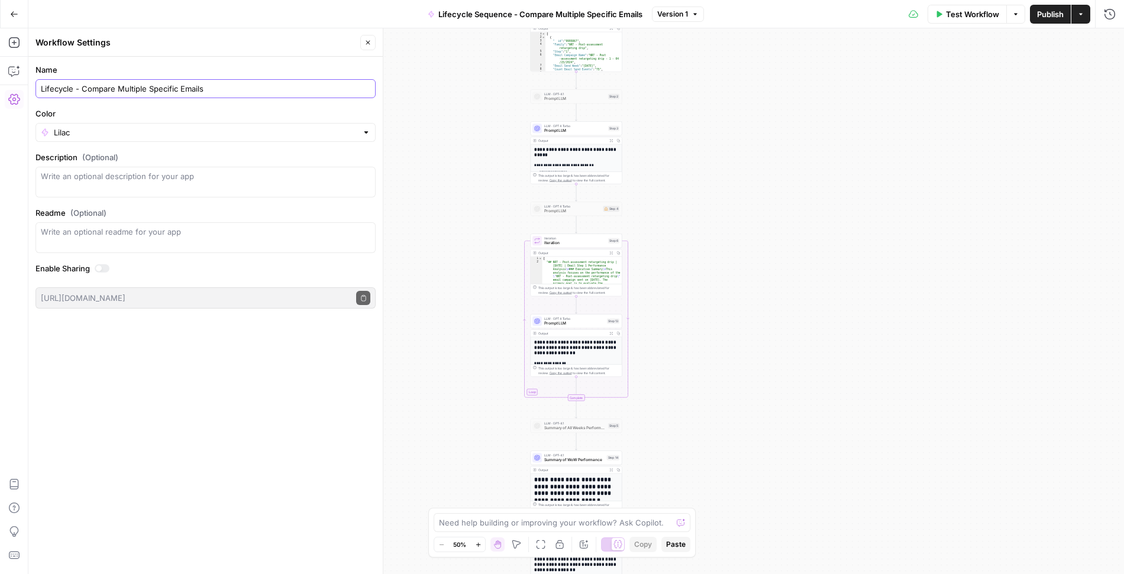
click at [57, 86] on input "Lifecycle - Compare Multiple Specific Emails" at bounding box center [205, 89] width 329 height 12
type input "LC - Compare Multiple Specific Emails"
click at [243, 64] on label "Name" at bounding box center [205, 70] width 340 height 12
click at [243, 83] on input "LC - Compare Multiple Specific Emails" at bounding box center [205, 89] width 329 height 12
click at [243, 64] on label "Name" at bounding box center [205, 70] width 340 height 12
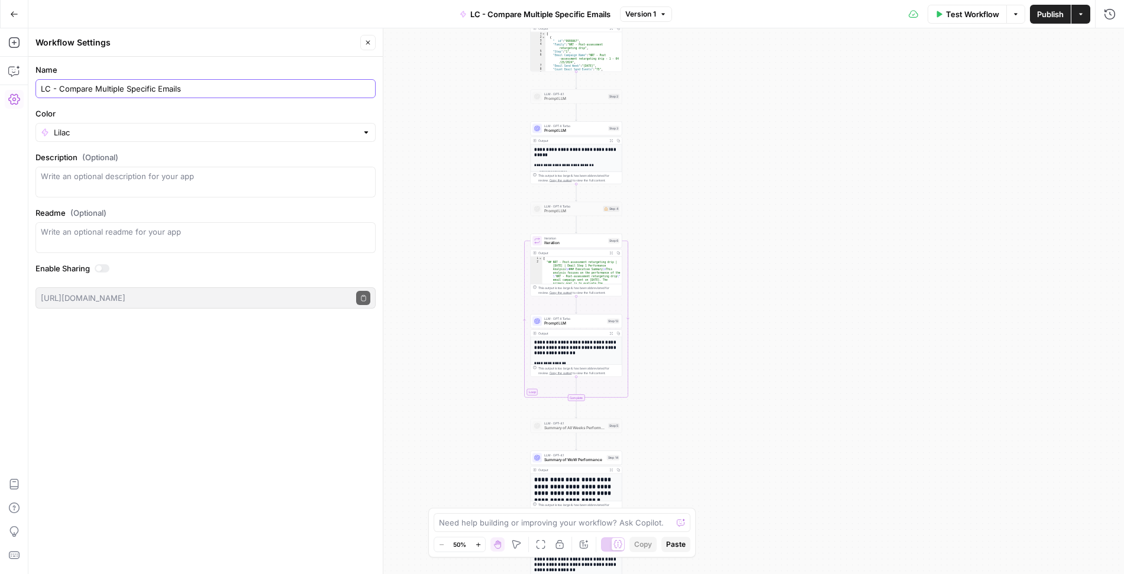
click at [243, 83] on input "LC - Compare Multiple Specific Emails" at bounding box center [205, 89] width 329 height 12
click at [299, 49] on div "Workflow Settings Close" at bounding box center [205, 42] width 340 height 15
click at [370, 40] on icon "button" at bounding box center [367, 42] width 7 height 7
click at [20, 16] on button "Go Back" at bounding box center [14, 14] width 21 height 21
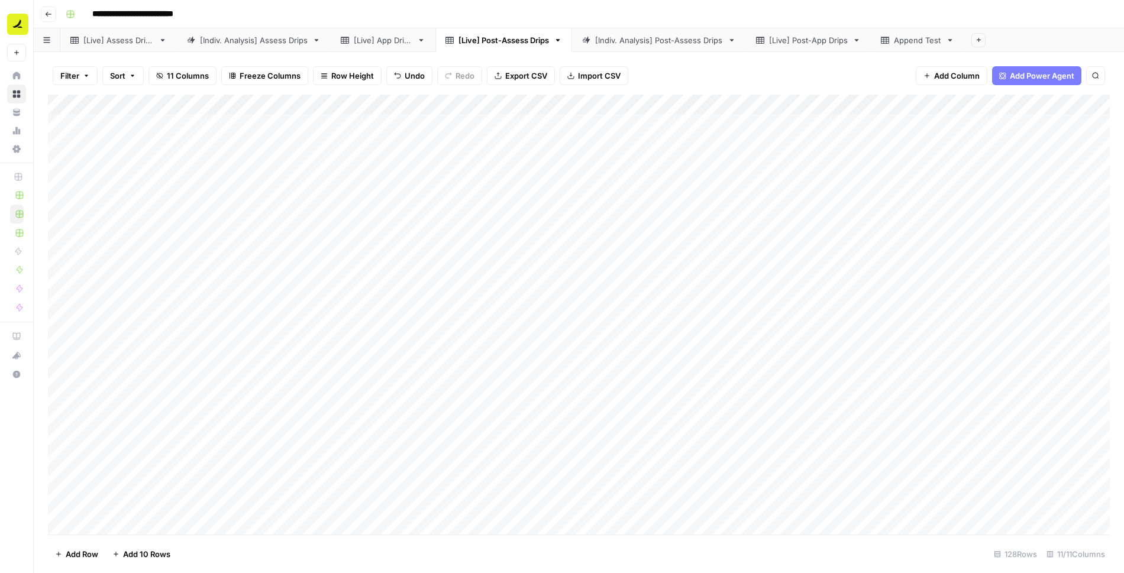
click at [681, 55] on div "Filter Sort 11 Columns Freeze Columns Row Height Undo Redo Export CSV Import CS…" at bounding box center [579, 312] width 1090 height 521
click at [138, 44] on div "[Live] Assess Drips" at bounding box center [118, 40] width 70 height 12
click at [295, 46] on link "[Indiv. Analysis] Assess Drips" at bounding box center [254, 40] width 154 height 24
click at [150, 47] on link "[Live] Assess Drips" at bounding box center [118, 40] width 117 height 24
